Goal: Task Accomplishment & Management: Manage account settings

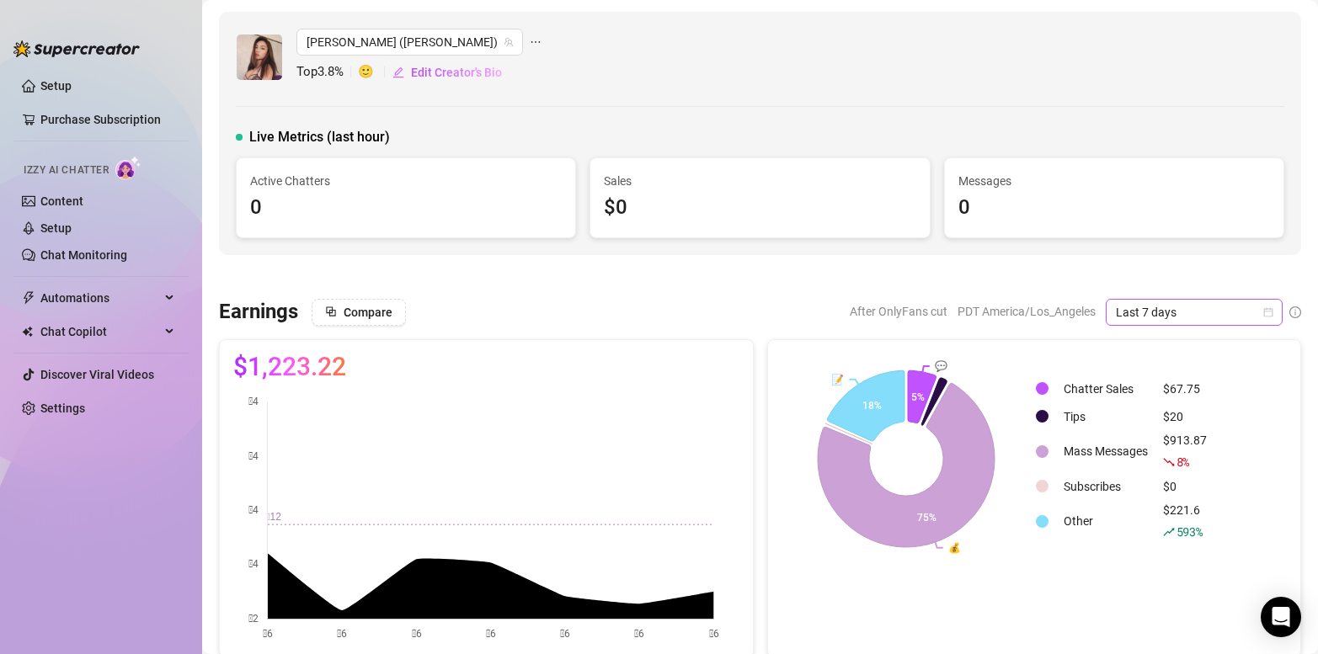
click at [1145, 317] on span "Last 7 days" at bounding box center [1194, 312] width 157 height 25
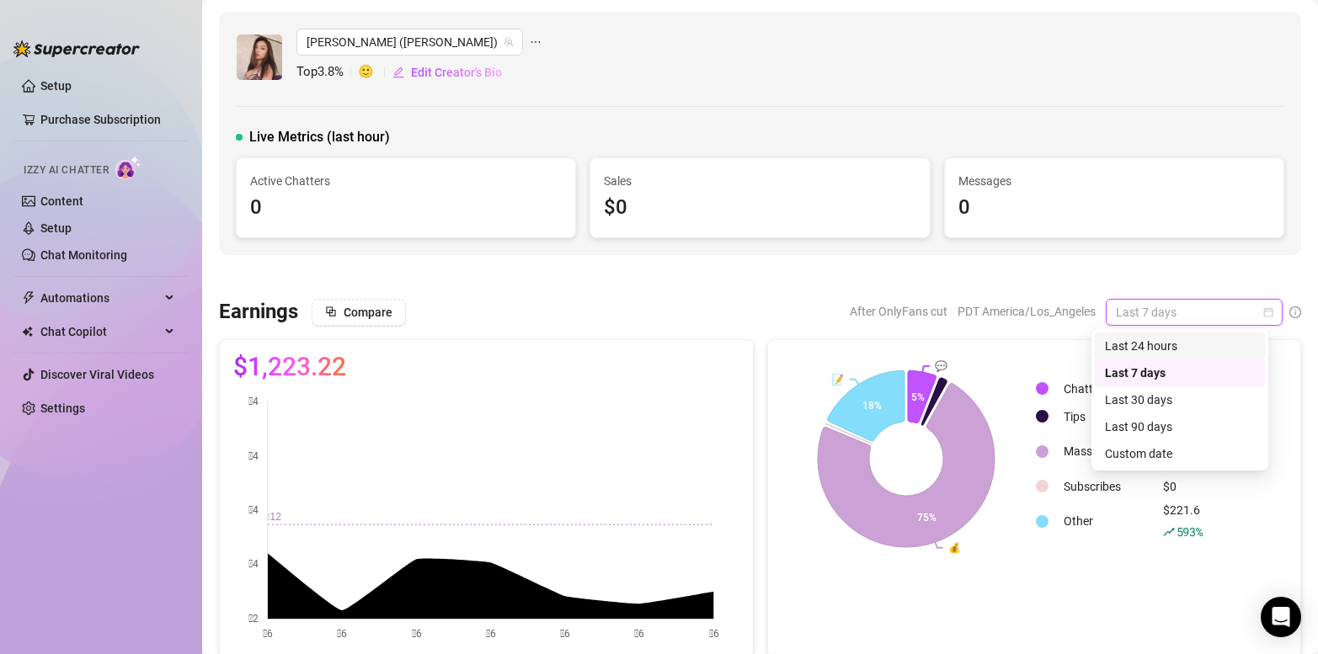
drag, startPoint x: 1177, startPoint y: 352, endPoint x: 1038, endPoint y: 323, distance: 141.1
click at [1177, 351] on div "Last 24 hours" at bounding box center [1180, 346] width 150 height 19
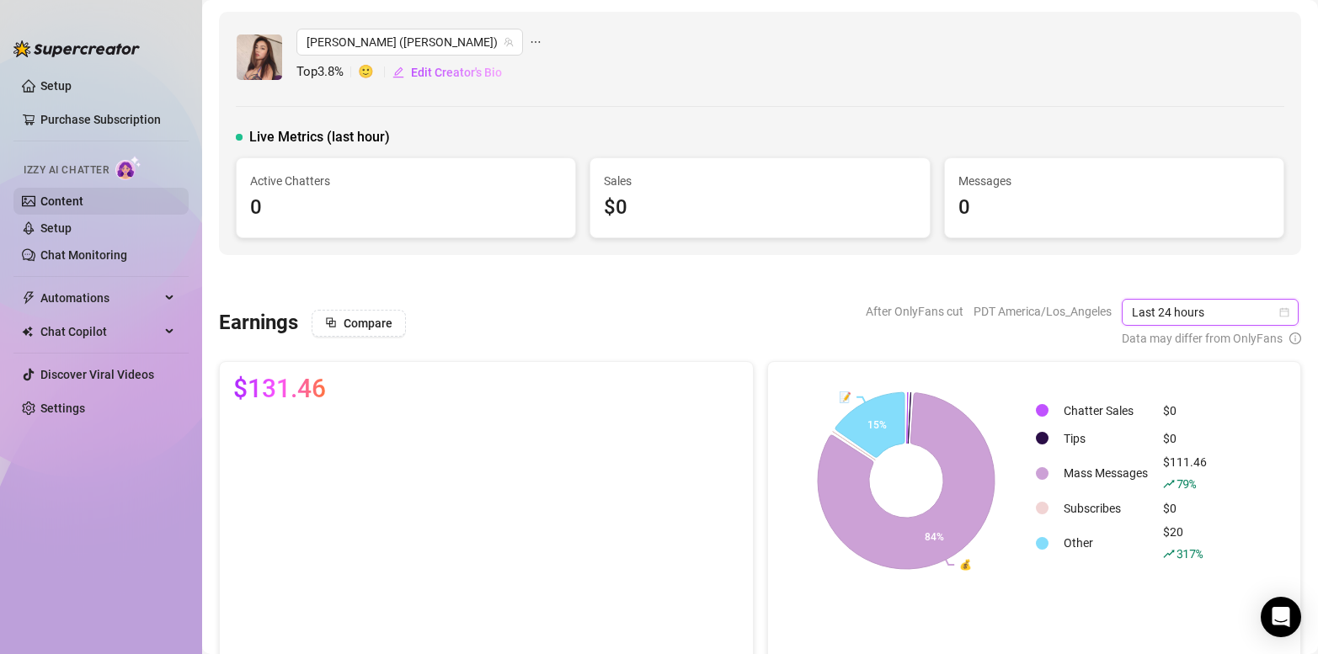
click at [54, 202] on link "Content" at bounding box center [61, 201] width 43 height 13
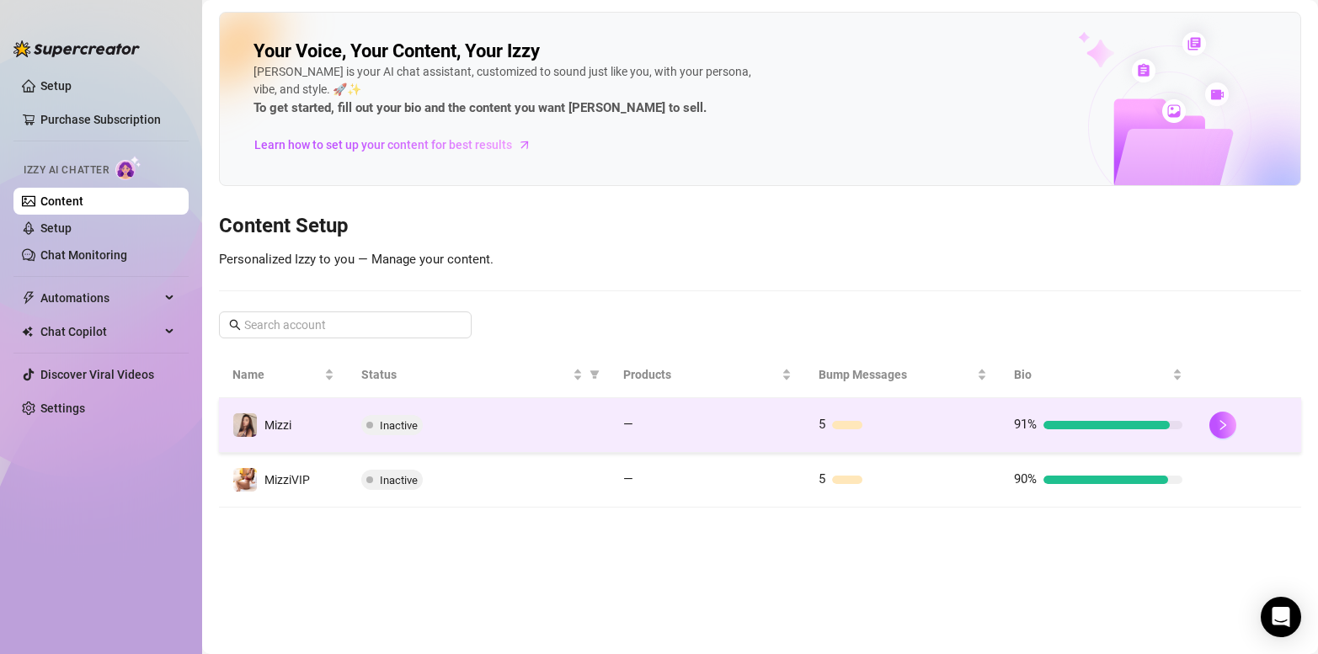
click at [589, 431] on div "Inactive" at bounding box center [478, 425] width 235 height 20
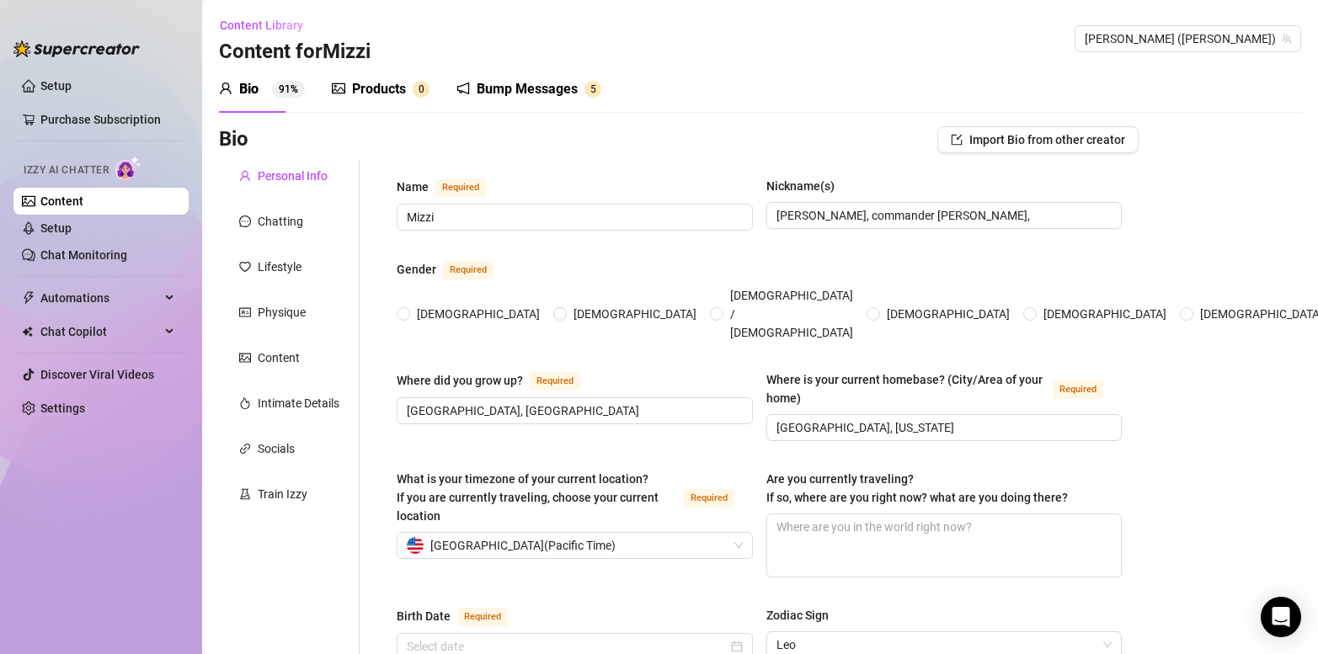
radio input "true"
type input "[DATE]"
click at [367, 90] on div "Products" at bounding box center [379, 89] width 54 height 20
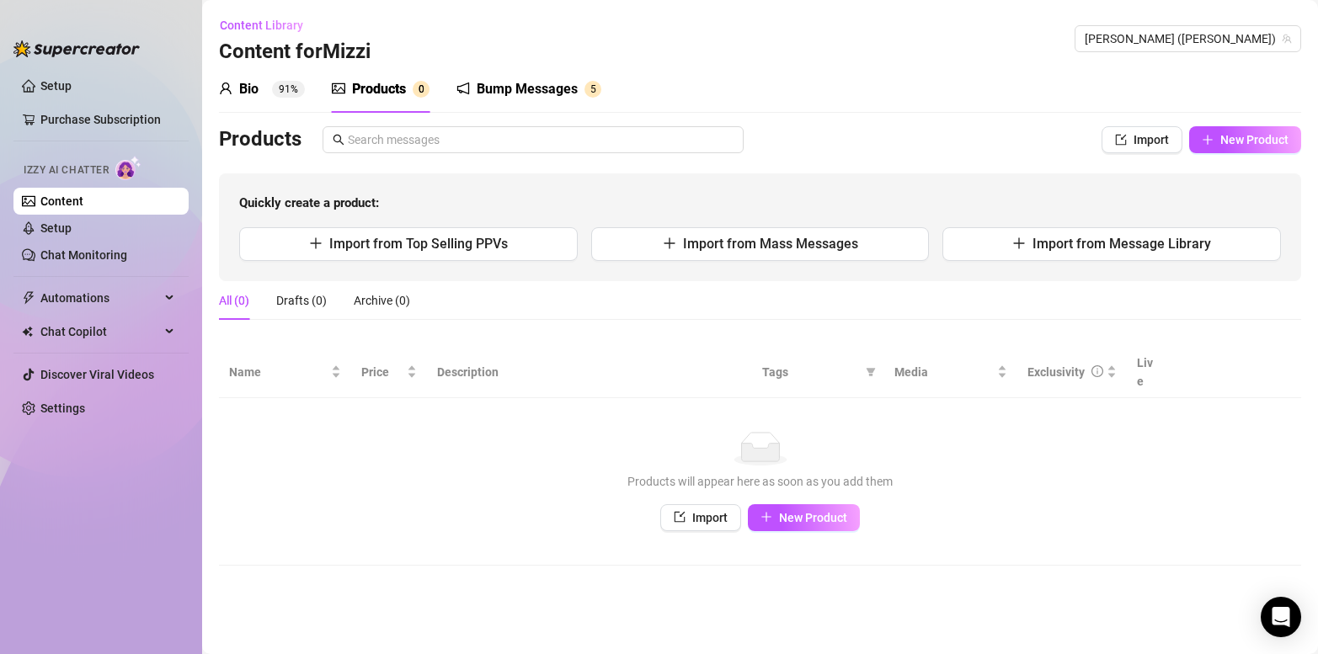
click at [265, 88] on div "Bio 91%" at bounding box center [262, 89] width 86 height 20
